Goal: Task Accomplishment & Management: Manage account settings

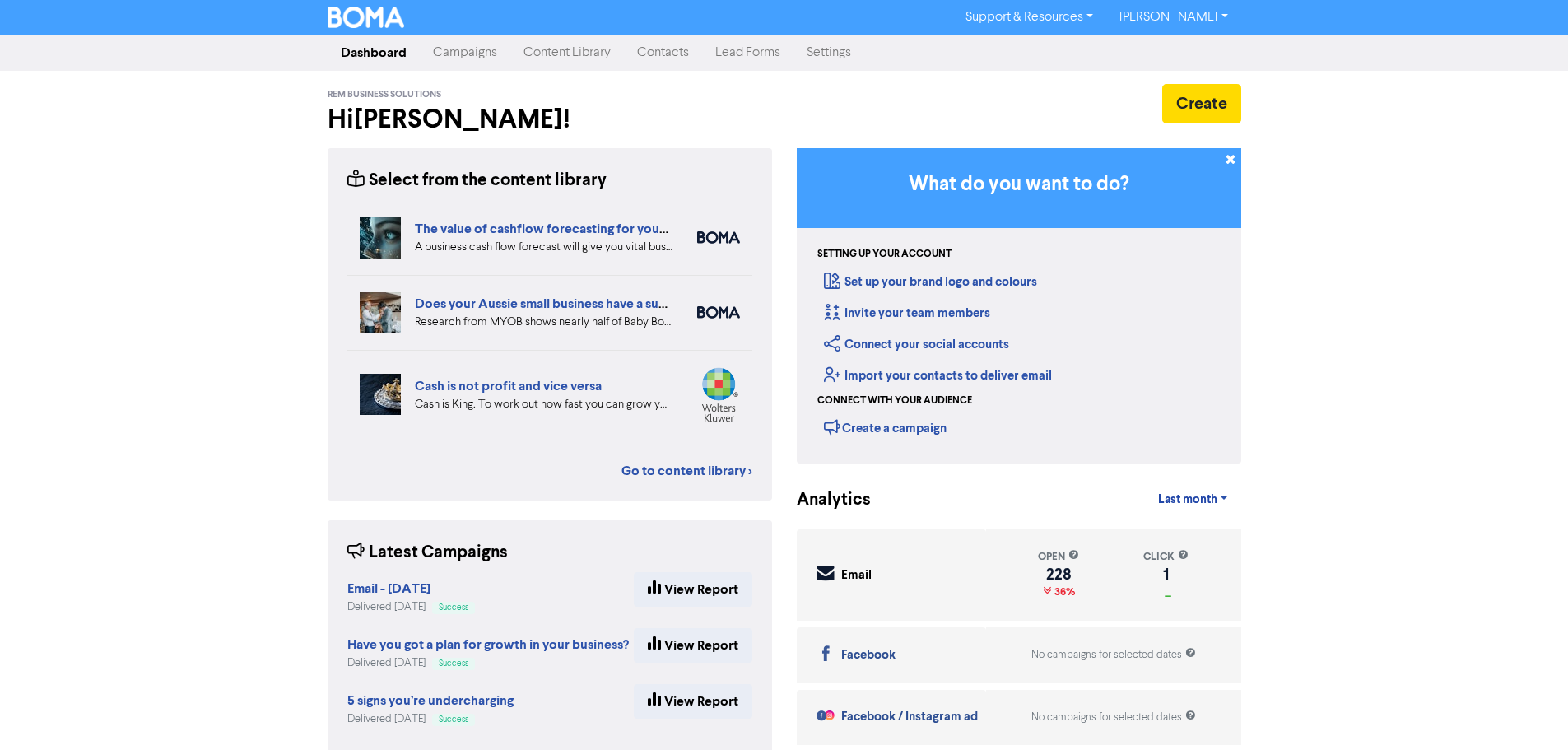
click at [491, 55] on link "Campaigns" at bounding box center [465, 53] width 91 height 33
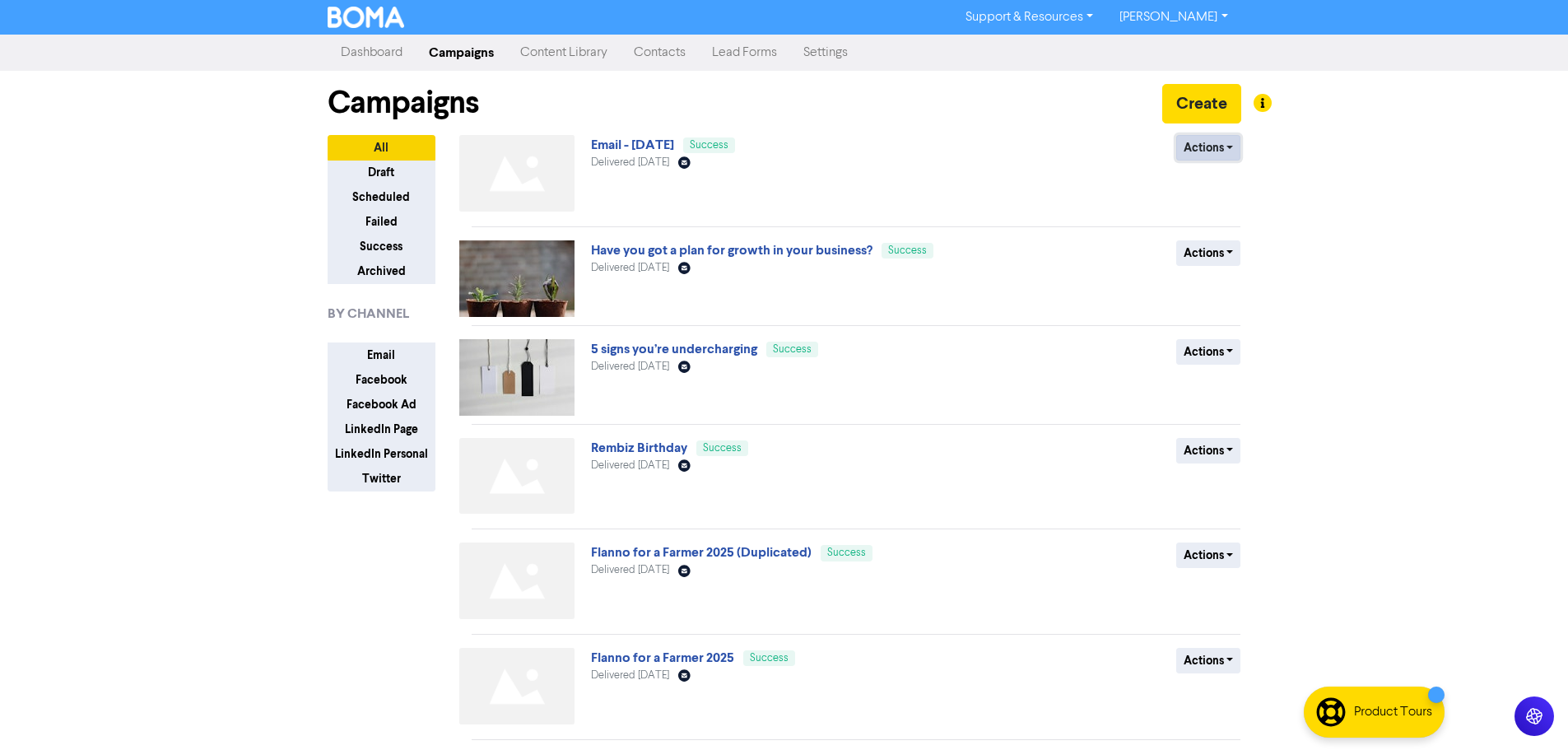
click at [1230, 151] on button "Actions" at bounding box center [1209, 148] width 65 height 26
click at [1240, 188] on button "Duplicate" at bounding box center [1242, 183] width 130 height 27
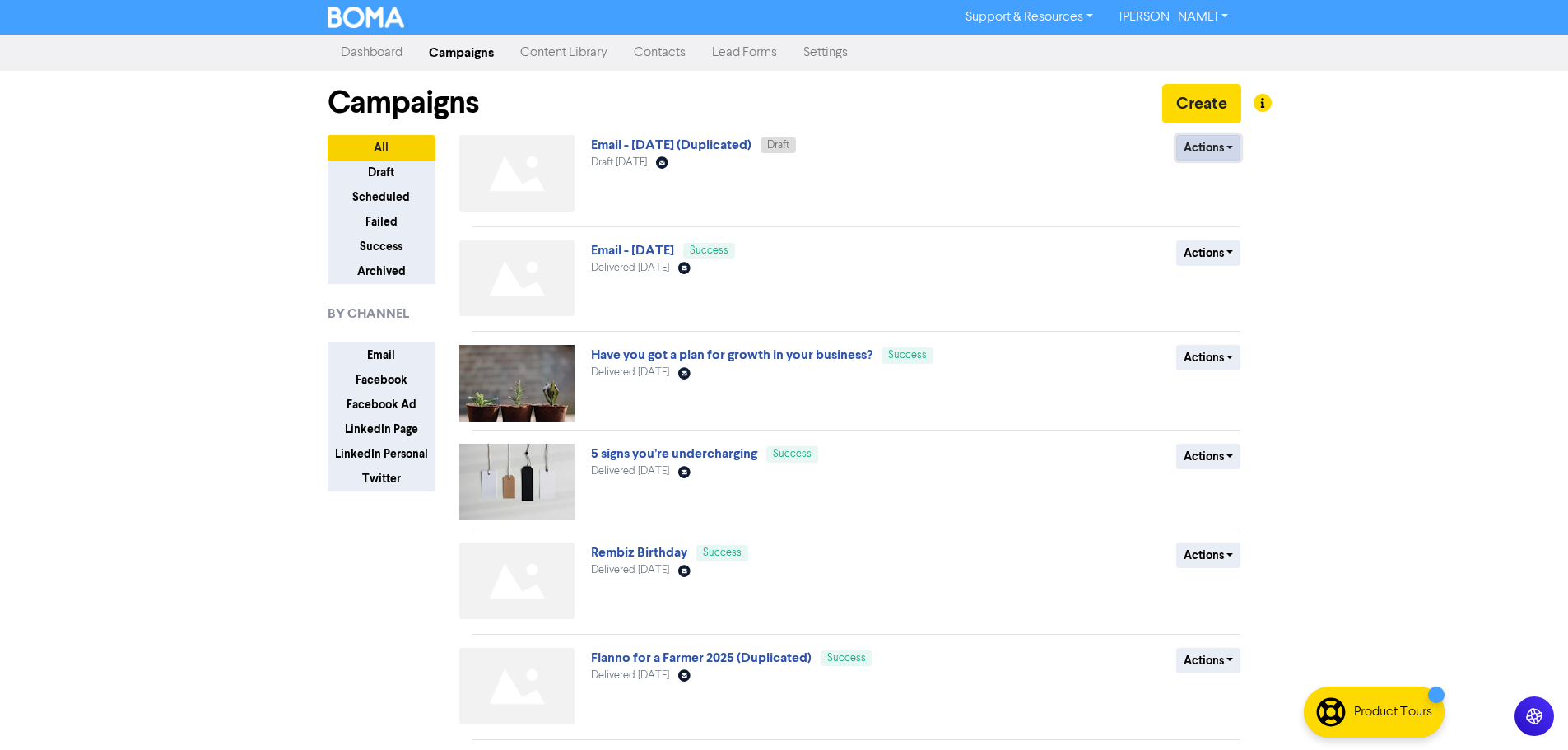
click at [1214, 152] on button "Actions" at bounding box center [1209, 148] width 65 height 26
click at [1235, 239] on button "Rename" at bounding box center [1242, 236] width 130 height 27
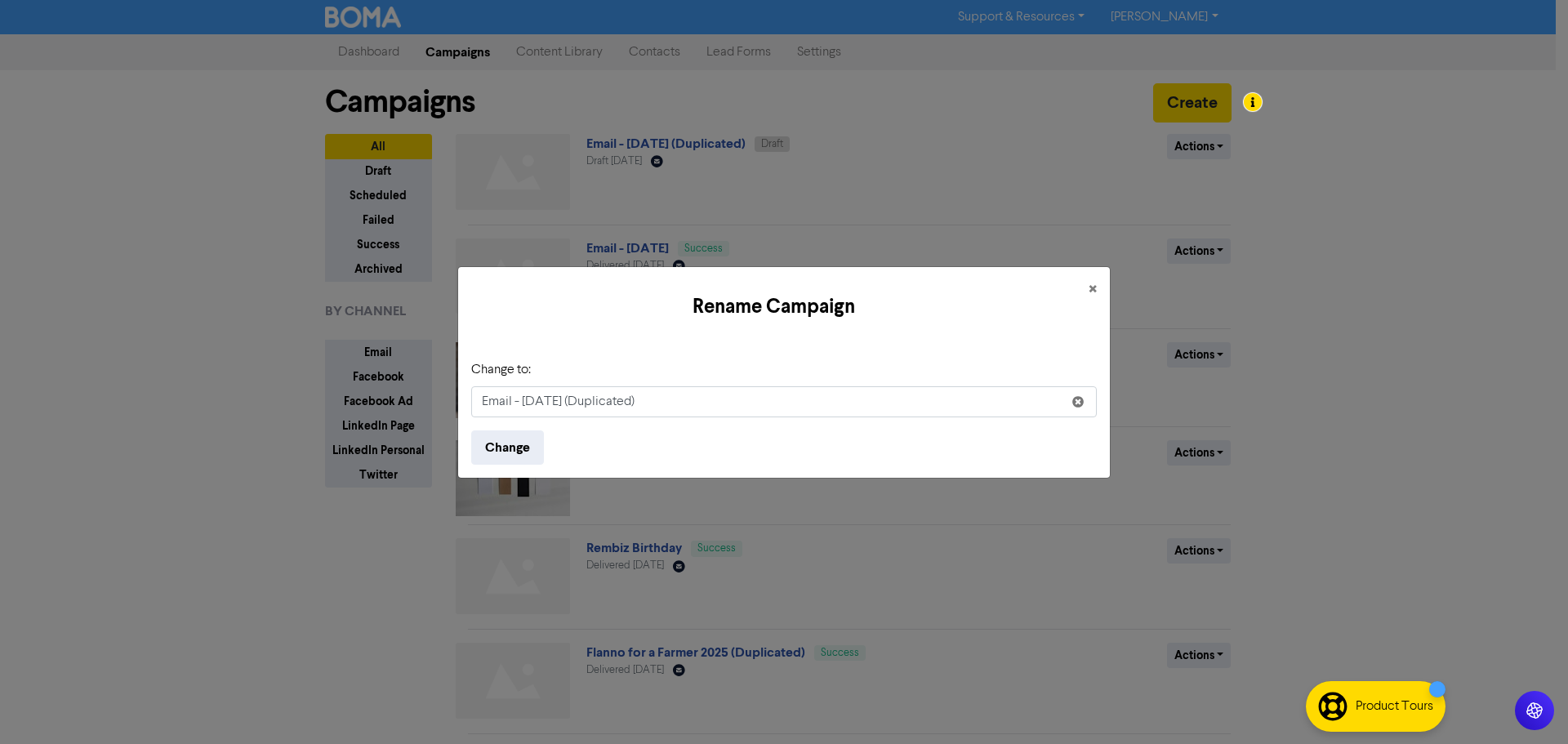
drag, startPoint x: 683, startPoint y: 404, endPoint x: 376, endPoint y: 400, distance: 307.0
click at [376, 400] on div "Rename Campaign × Change to: Email - [DATE] (Duplicated) Change" at bounding box center [784, 372] width 1568 height 744
type input "SuiteFiles Launch"
click at [507, 454] on button "Change" at bounding box center [507, 448] width 72 height 34
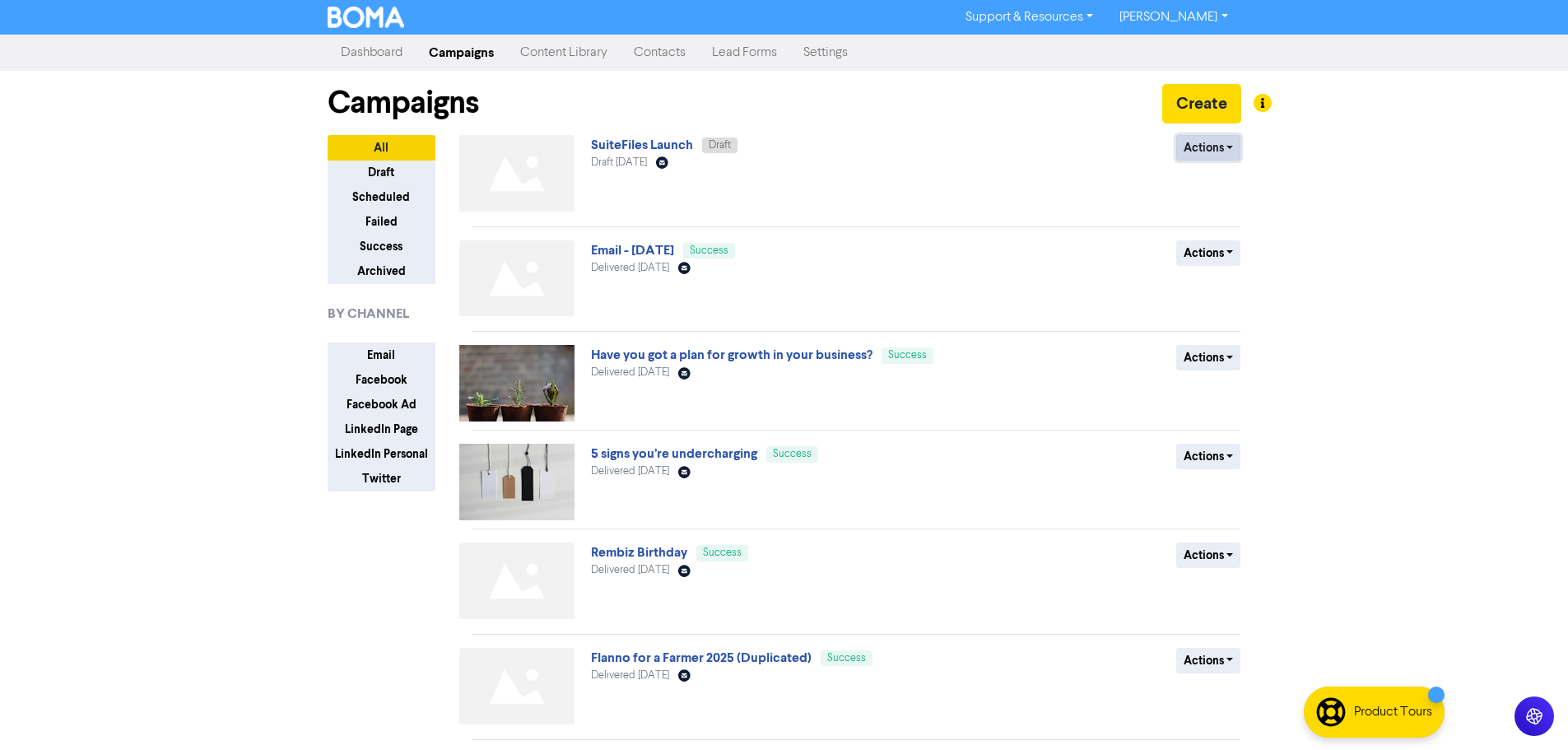
click at [1187, 144] on button "Actions" at bounding box center [1209, 148] width 65 height 26
click at [676, 147] on link "SuiteFiles Launch" at bounding box center [642, 145] width 102 height 16
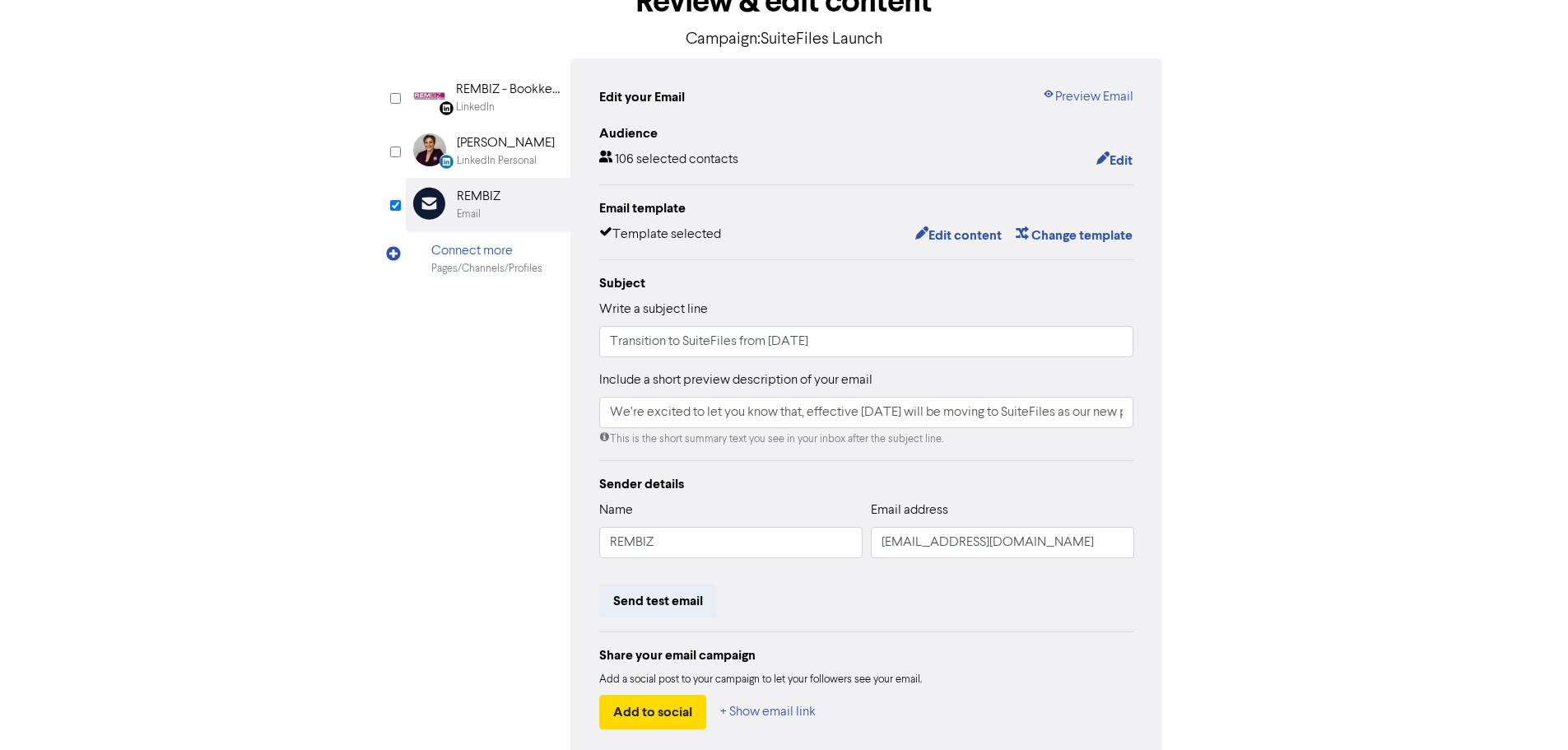
scroll to position [193, 0]
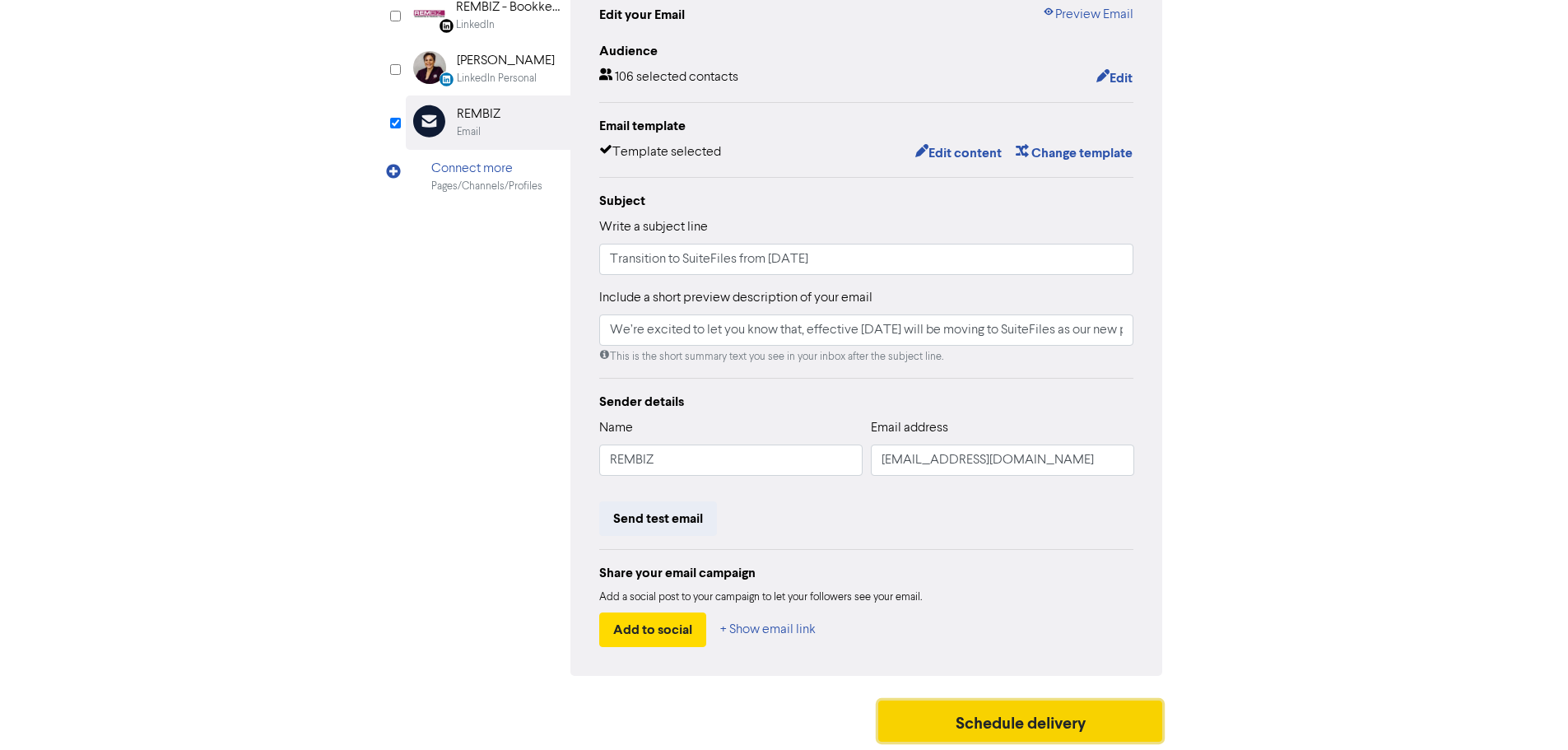
click at [945, 713] on button "Schedule delivery" at bounding box center [1020, 720] width 284 height 41
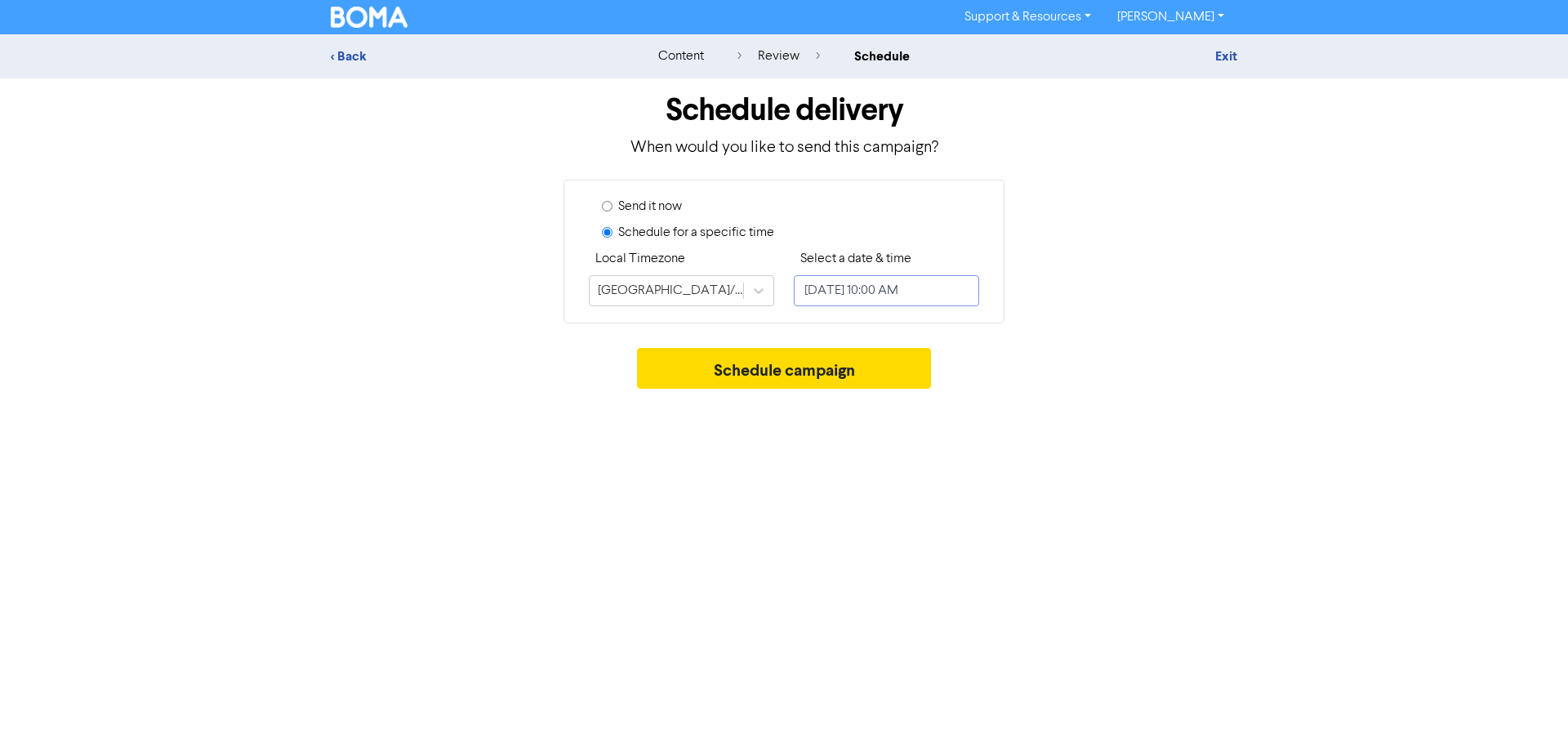
click at [870, 294] on input "[DATE] 10:00 AM" at bounding box center [886, 291] width 185 height 31
select select "8"
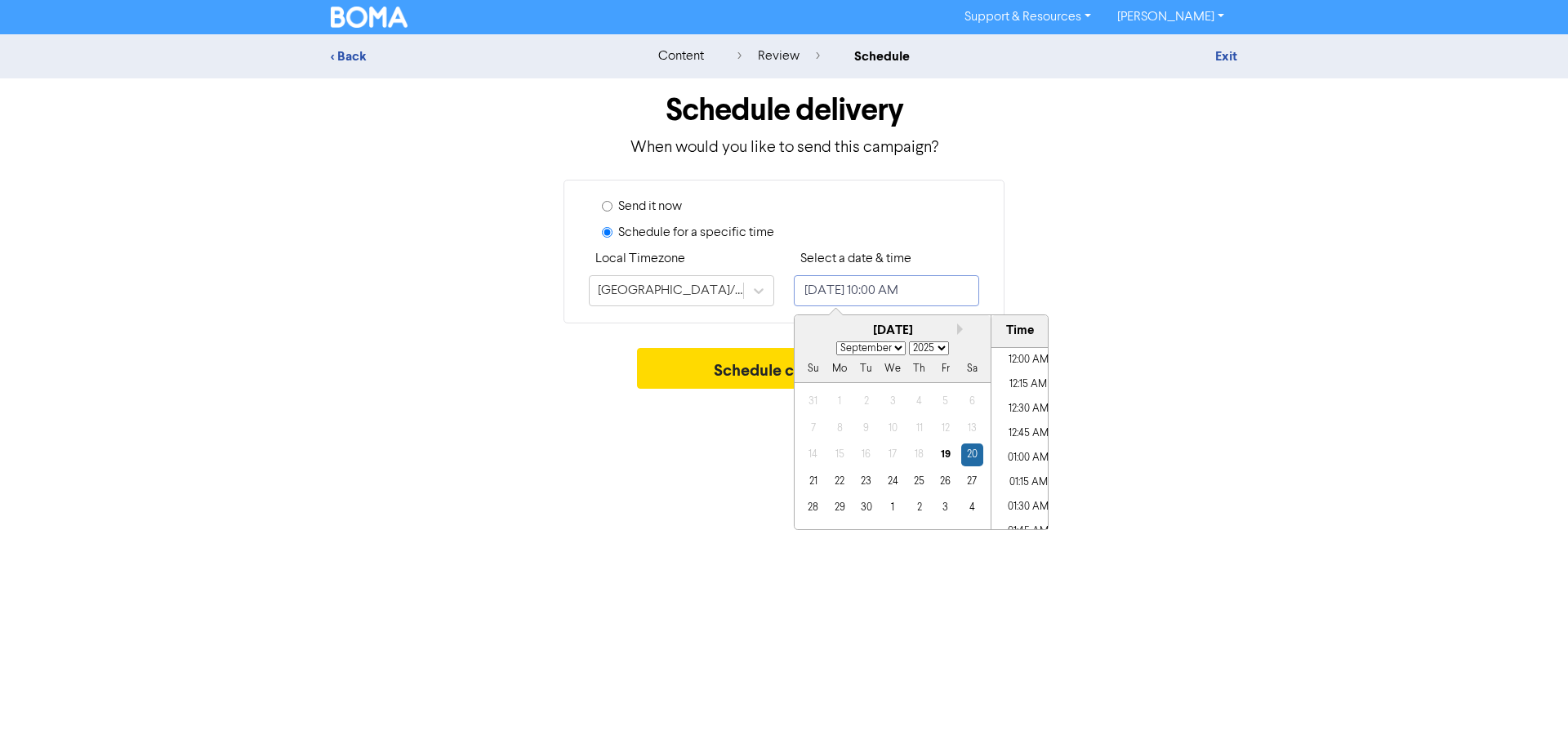
scroll to position [902, 0]
click at [894, 486] on div "24" at bounding box center [891, 481] width 22 height 22
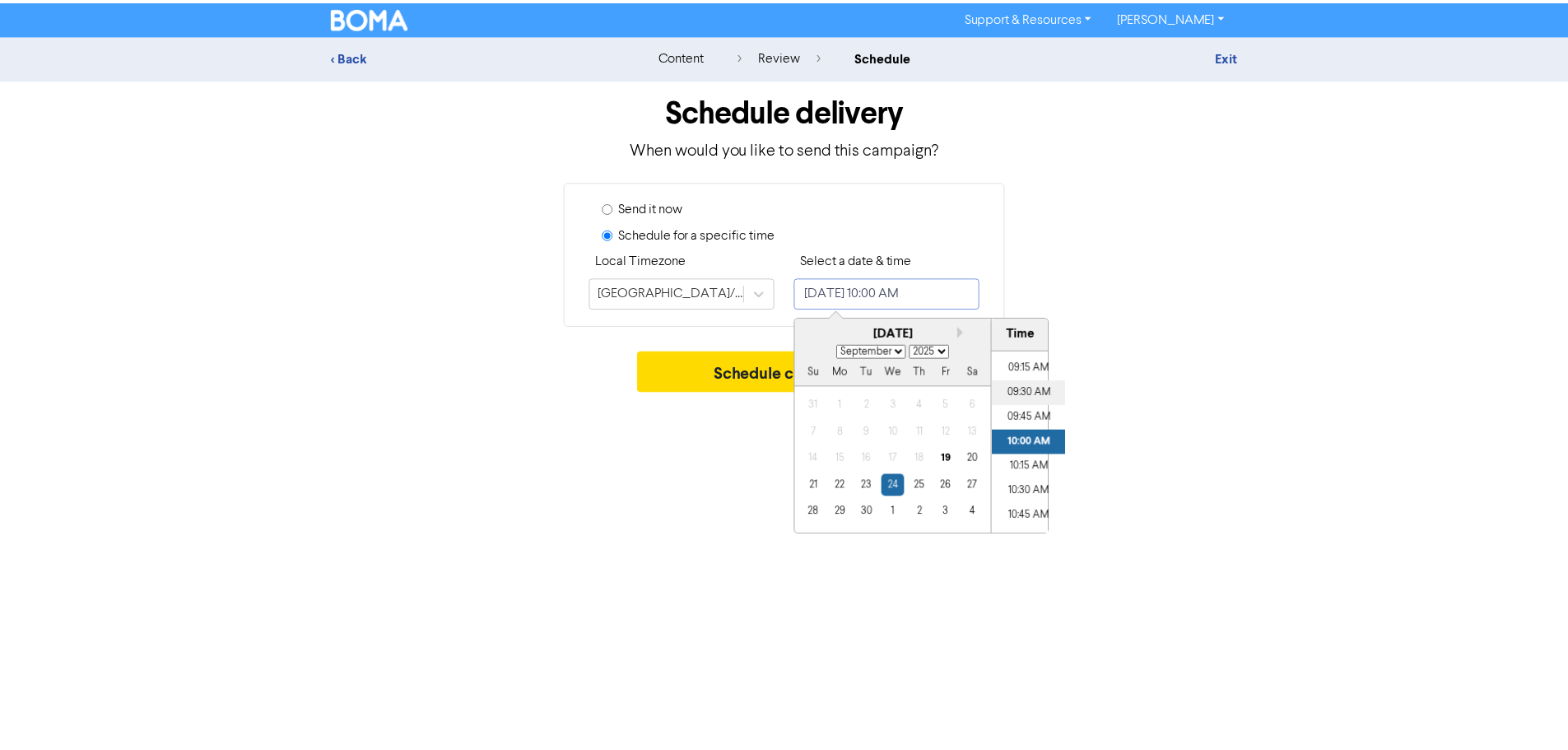
scroll to position [827, 0]
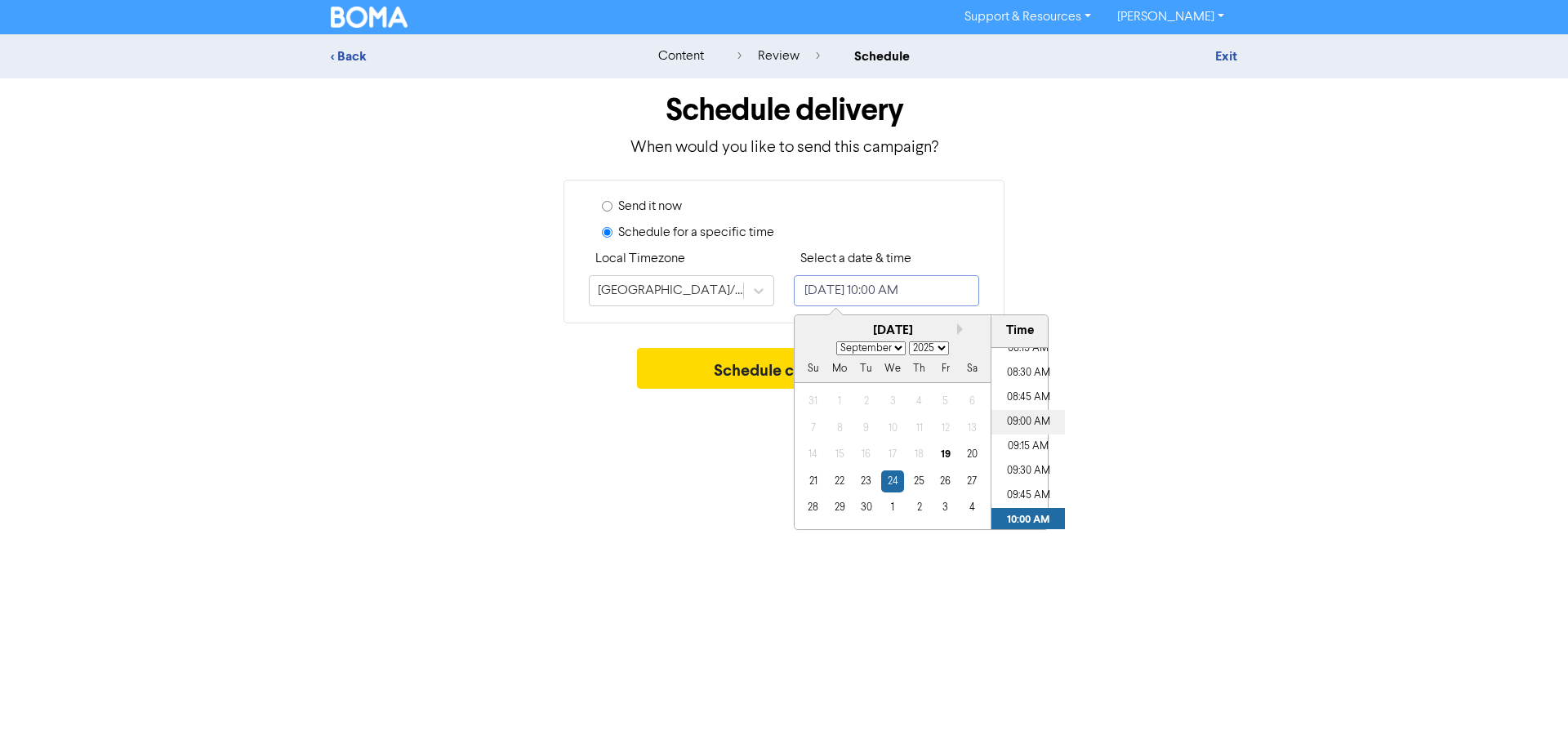
click at [1029, 414] on li "09:00 AM" at bounding box center [1027, 422] width 73 height 25
type input "[DATE] 9:00 AM"
click at [746, 370] on button "Schedule campaign" at bounding box center [784, 368] width 295 height 41
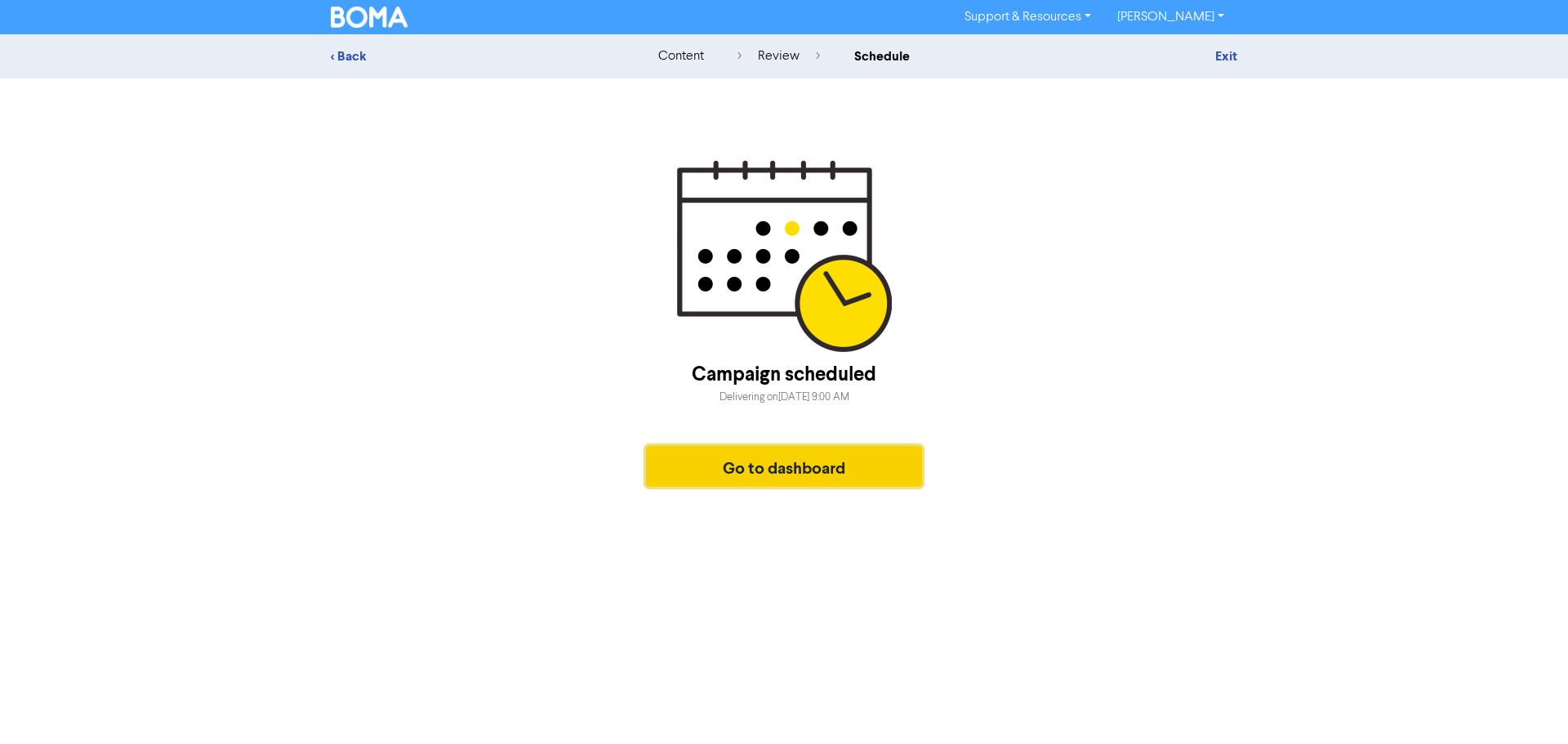
click at [818, 476] on button "Go to dashboard" at bounding box center [784, 466] width 276 height 41
